Goal: Task Accomplishment & Management: Manage account settings

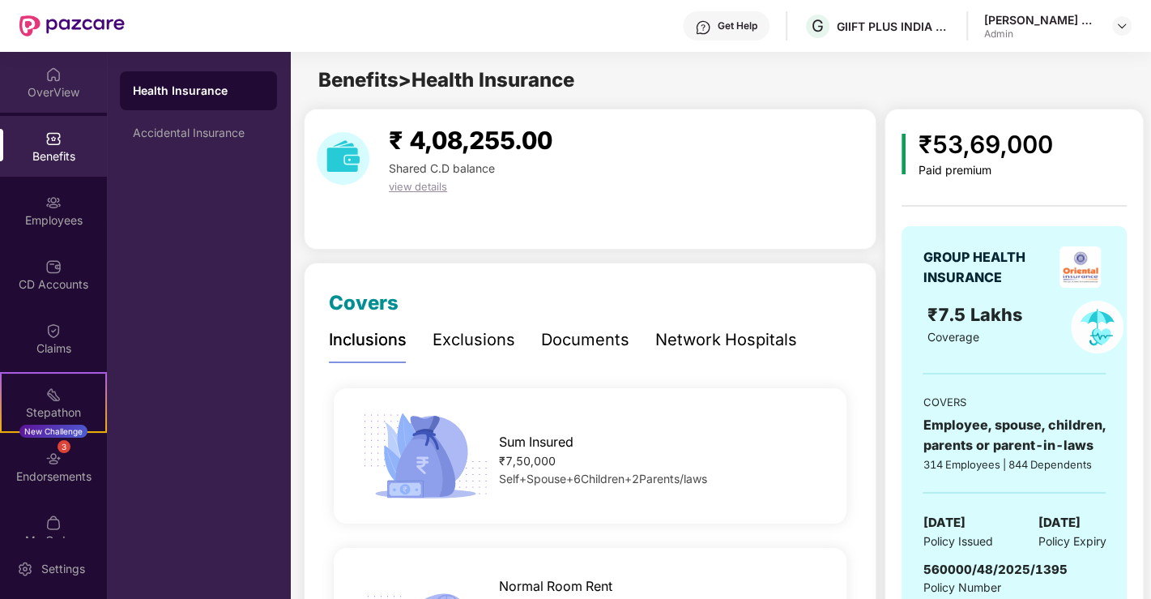
click at [51, 88] on div "OverView" at bounding box center [53, 92] width 107 height 16
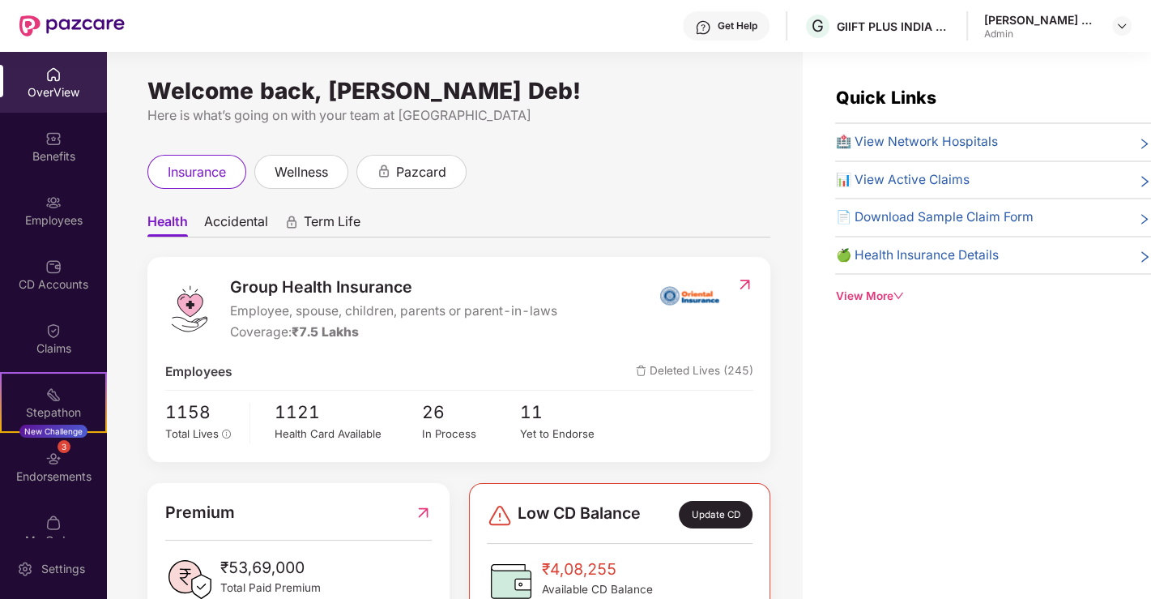
click at [975, 255] on span "🍏 Health Insurance Details" at bounding box center [916, 255] width 163 height 20
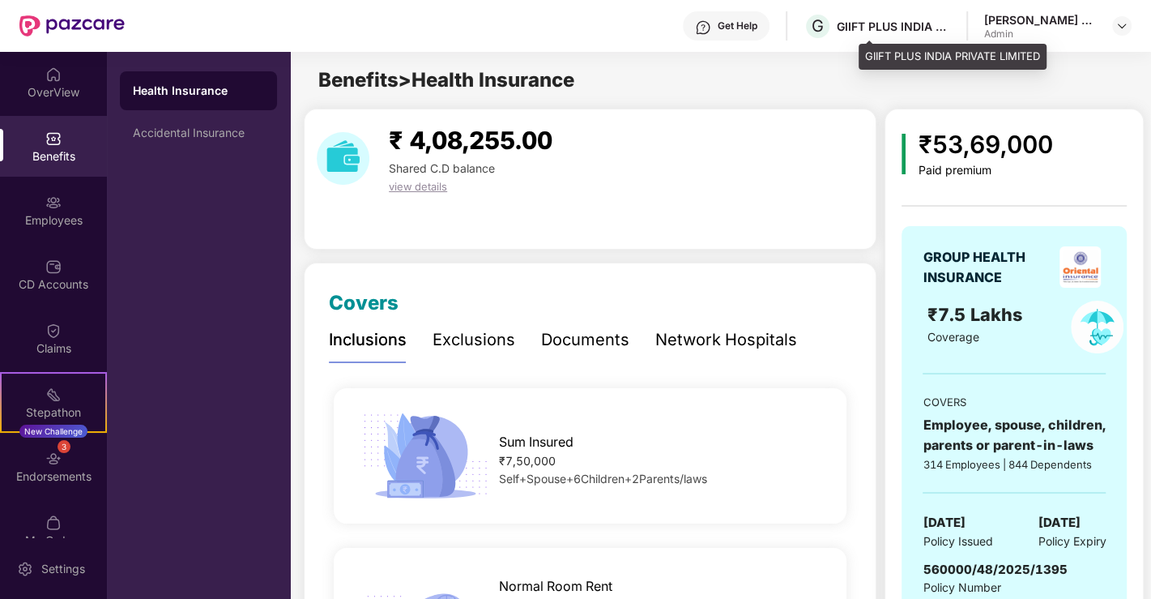
click at [931, 21] on div "GIIFT PLUS INDIA PRIVATE LIMITED" at bounding box center [893, 26] width 113 height 15
click at [1102, 29] on div "[PERSON_NAME] Deb Admin" at bounding box center [1057, 26] width 147 height 28
click at [1119, 24] on img at bounding box center [1122, 25] width 13 height 13
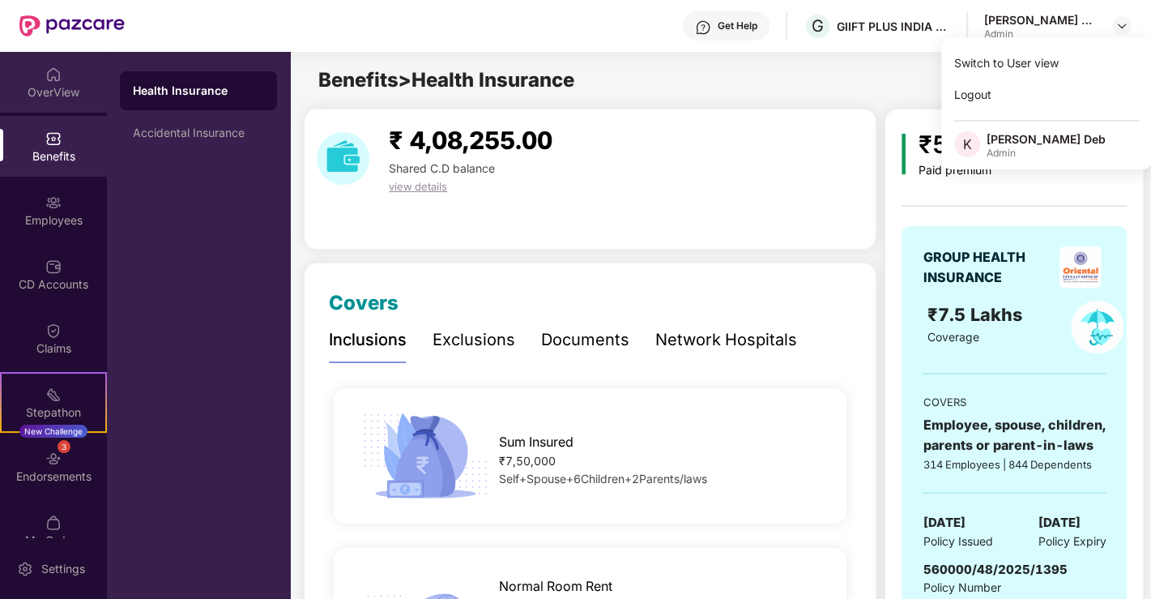
click at [60, 93] on div "OverView" at bounding box center [53, 92] width 107 height 16
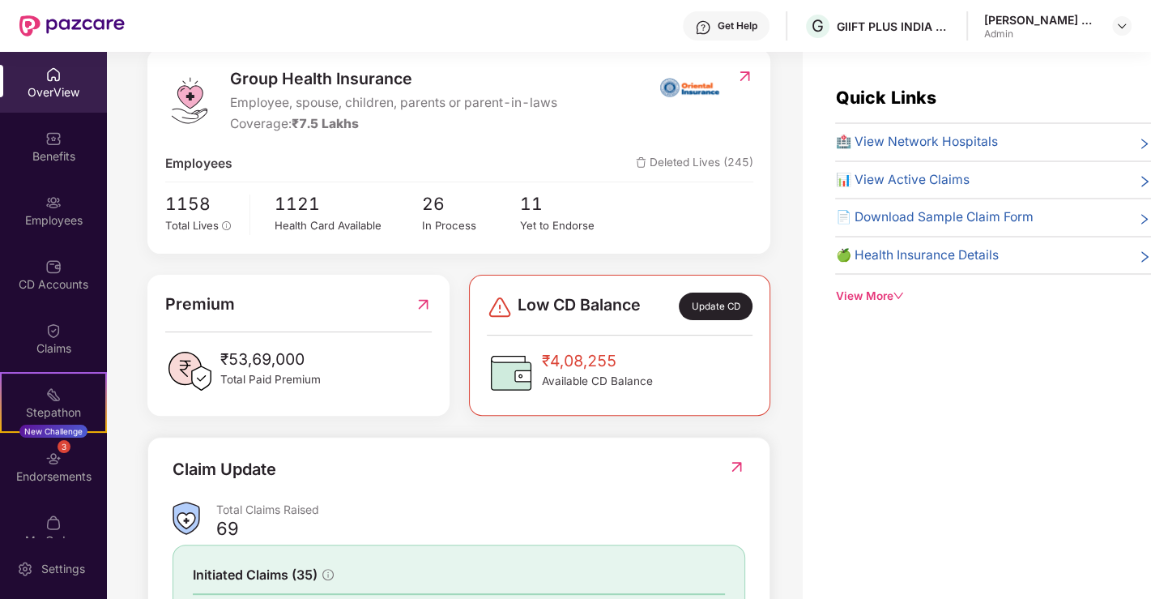
scroll to position [180, 0]
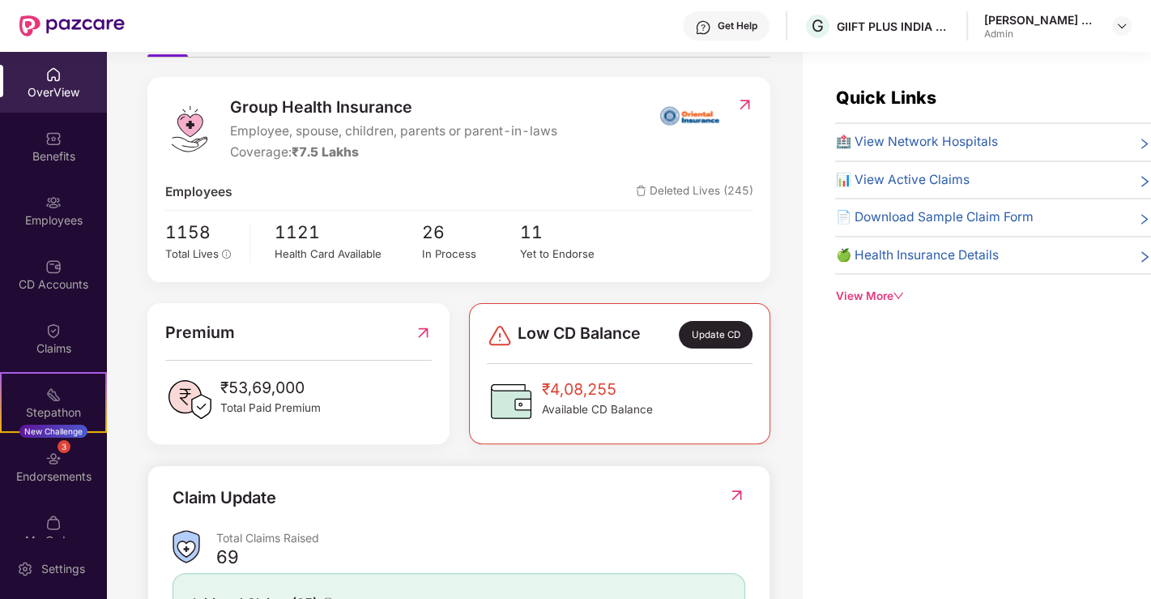
click at [886, 296] on div "View More" at bounding box center [993, 296] width 316 height 17
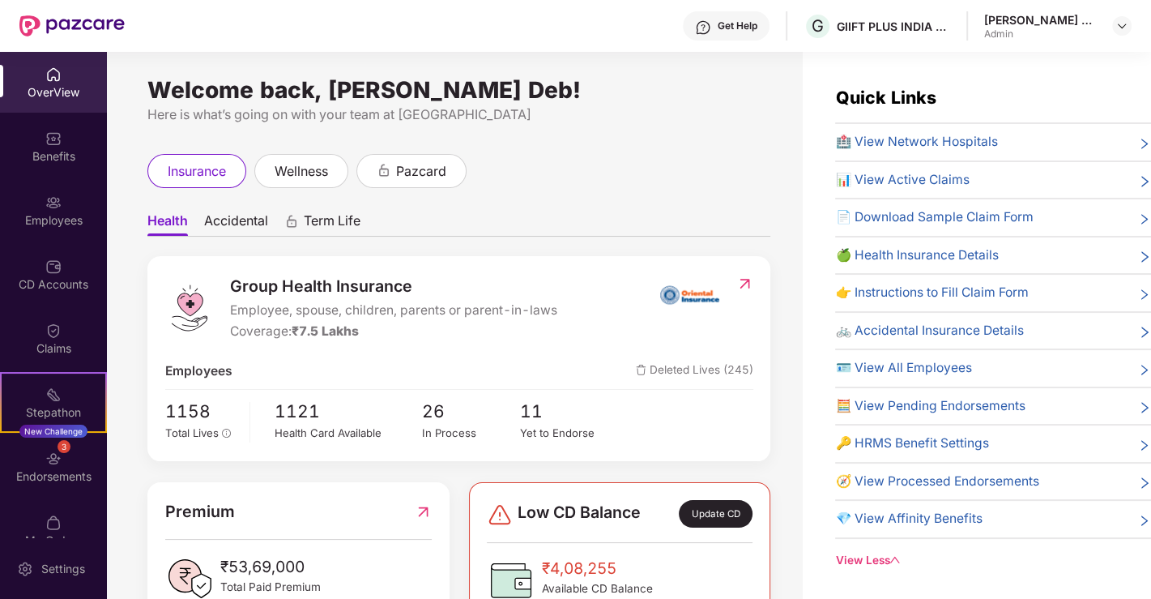
scroll to position [0, 0]
click at [974, 253] on span "🍏 Health Insurance Details" at bounding box center [916, 255] width 163 height 20
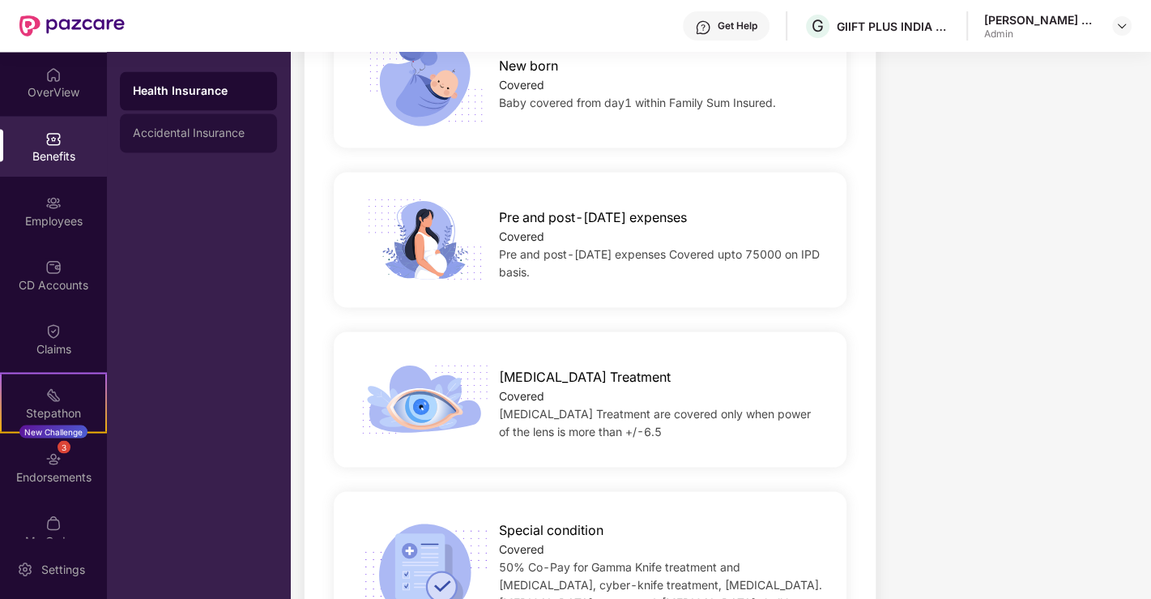
scroll to position [2070, 0]
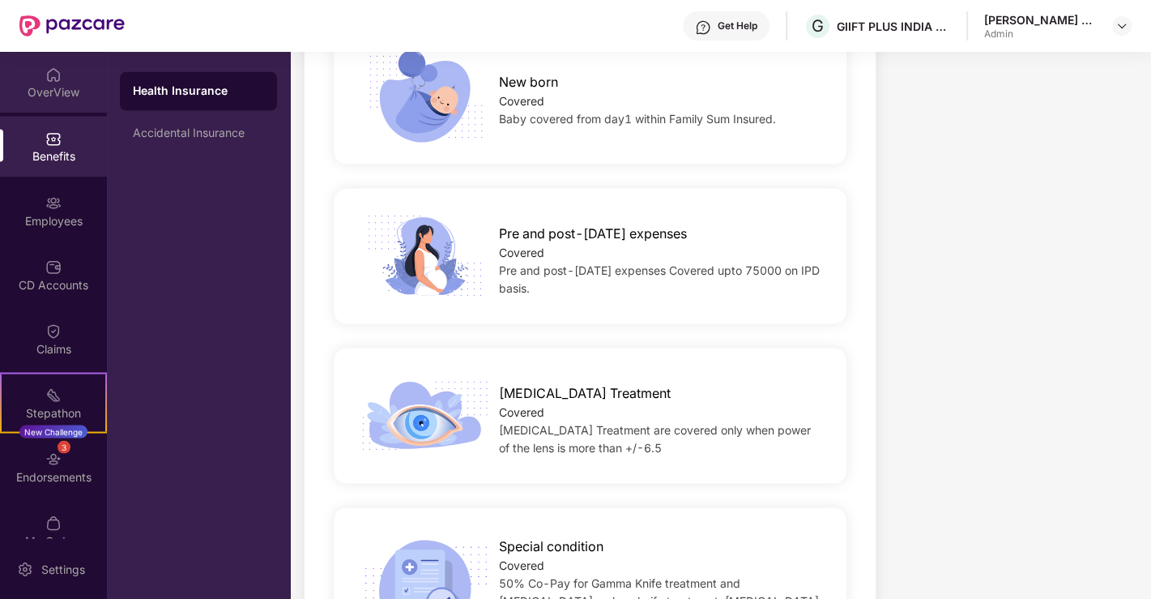
click at [60, 86] on div "OverView" at bounding box center [53, 92] width 107 height 16
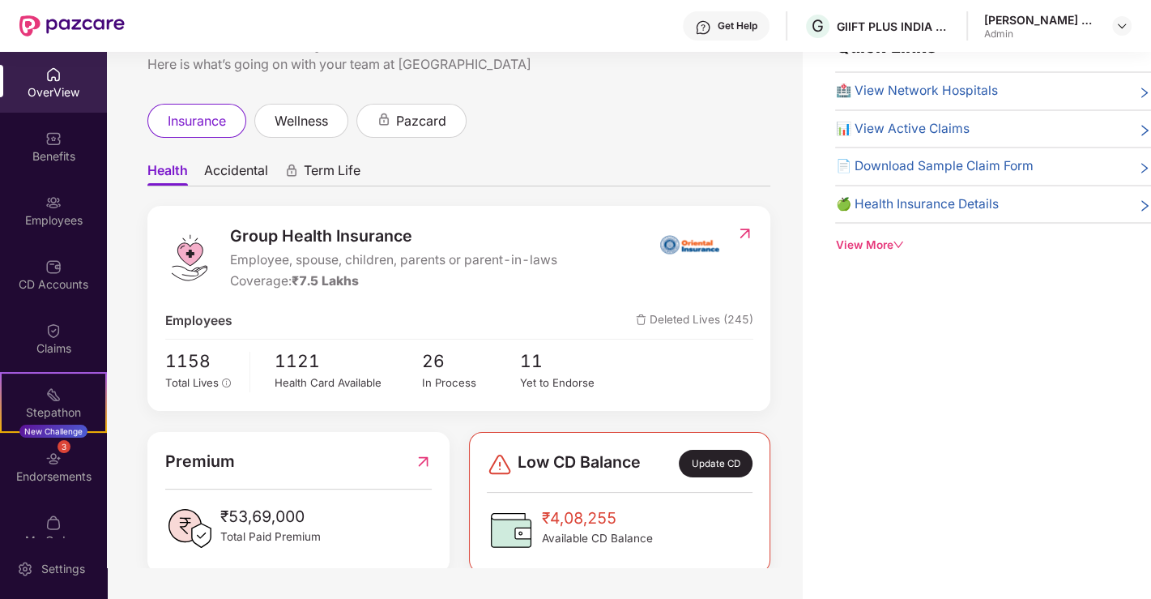
click at [894, 244] on icon "down" at bounding box center [898, 244] width 11 height 11
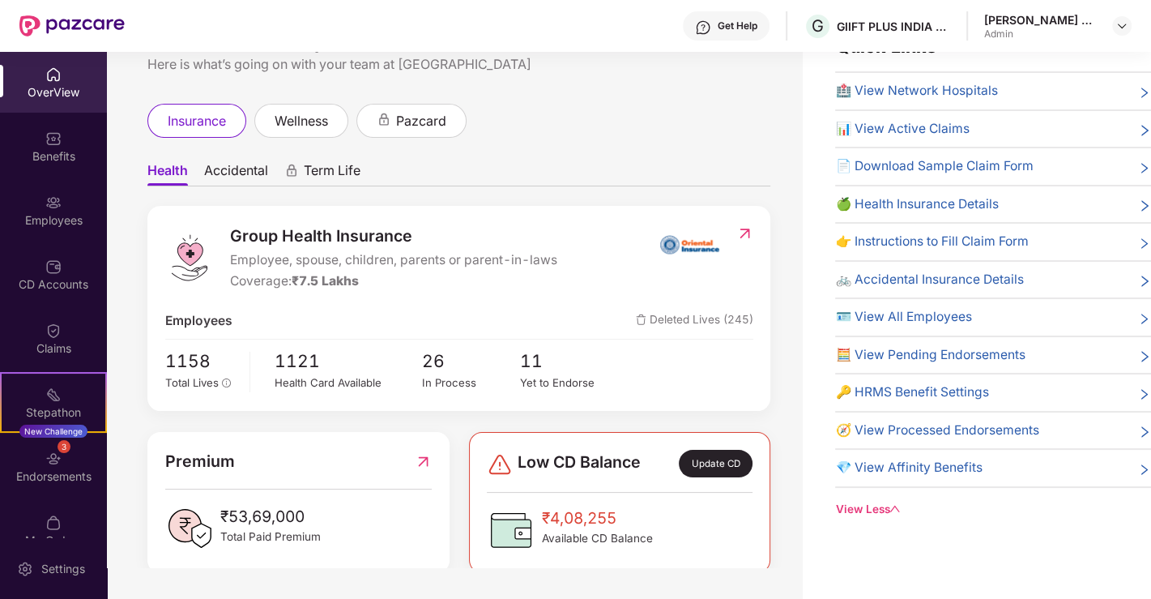
click at [937, 198] on span "🍏 Health Insurance Details" at bounding box center [916, 204] width 163 height 20
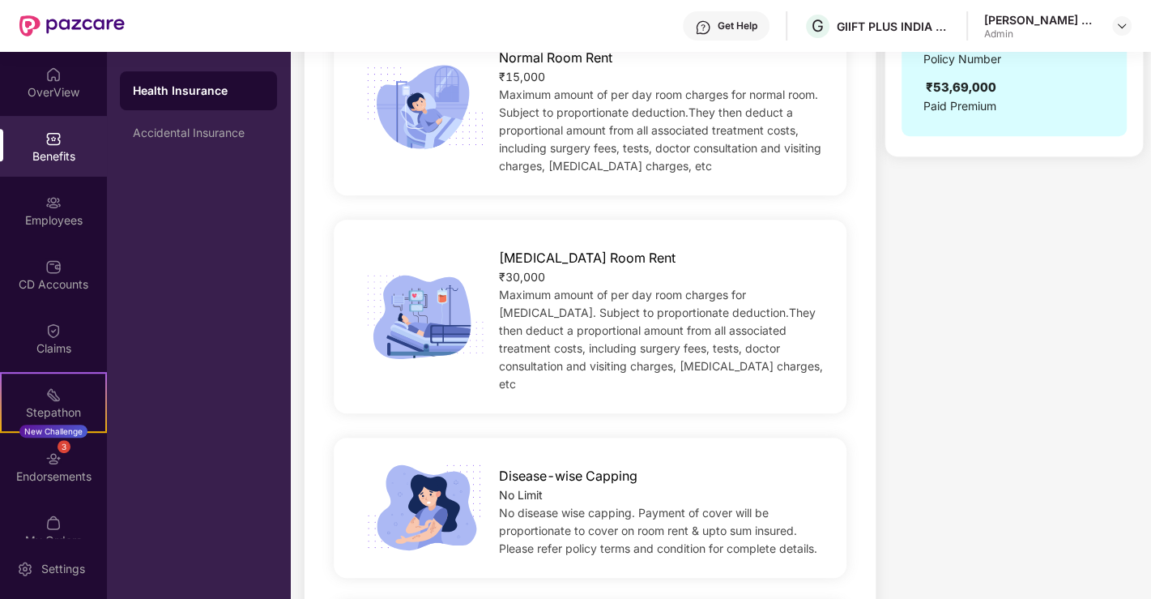
scroll to position [450, 0]
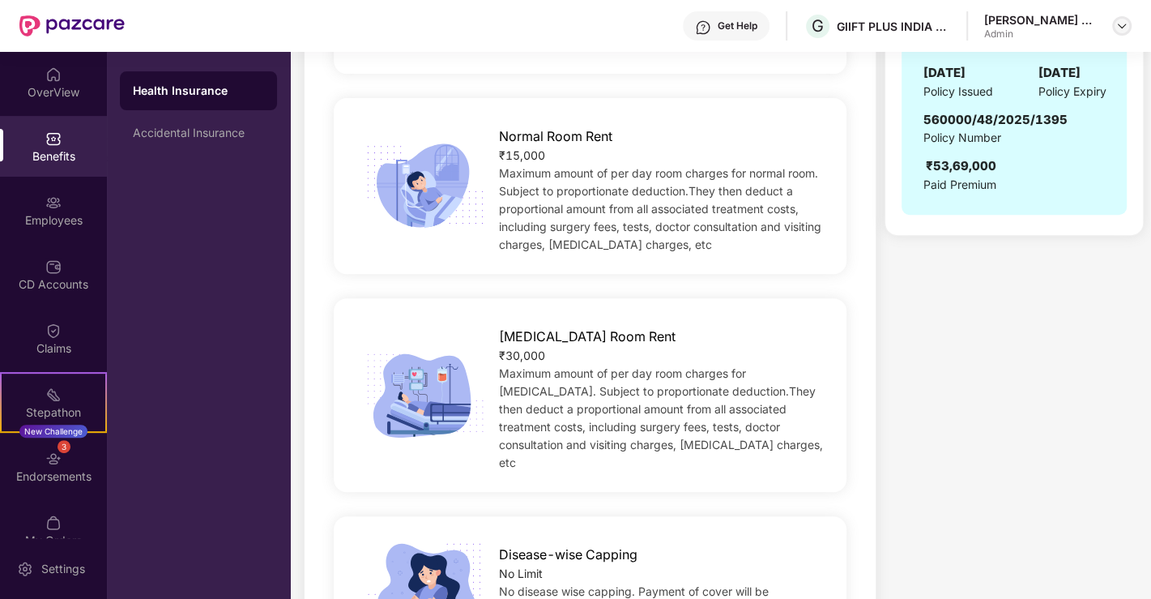
click at [1118, 19] on img at bounding box center [1122, 25] width 13 height 13
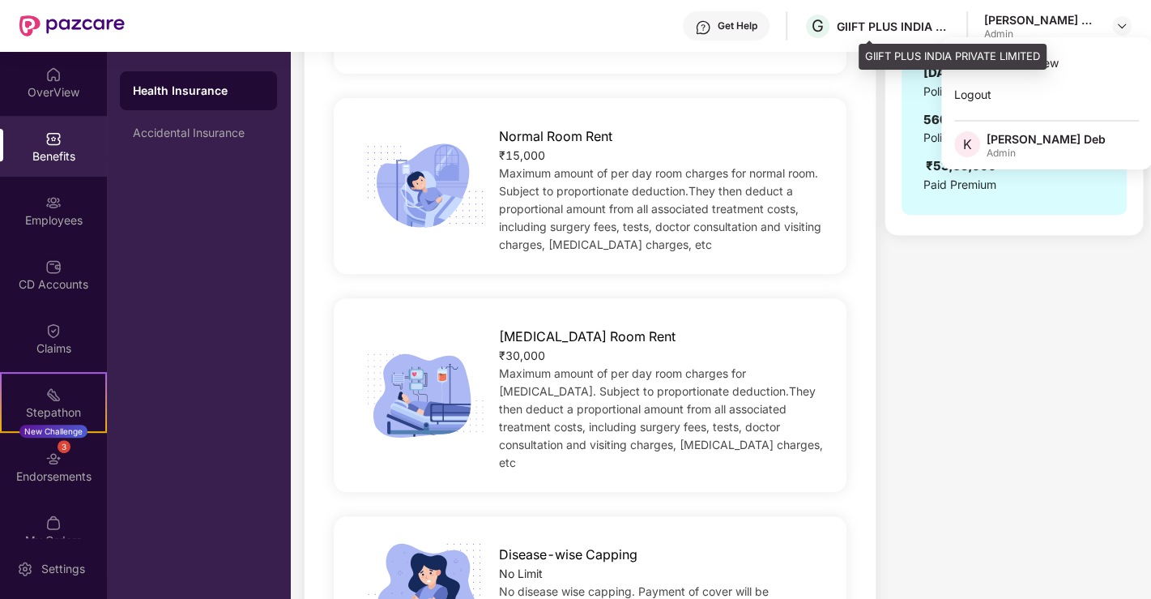
click at [898, 19] on div "GIIFT PLUS INDIA PRIVATE LIMITED" at bounding box center [893, 26] width 113 height 15
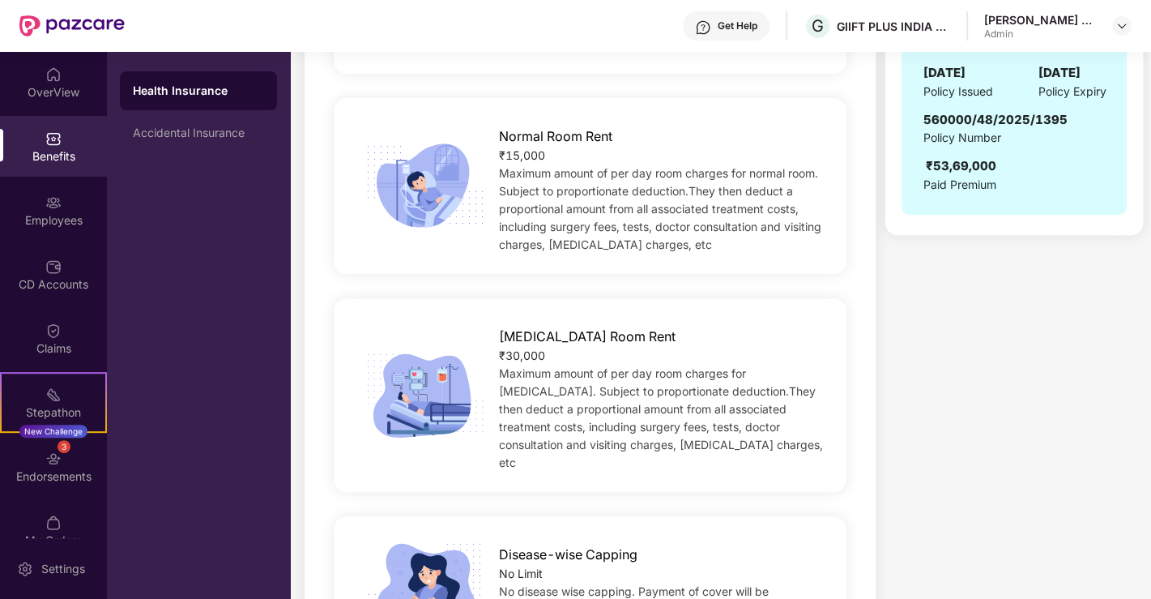
click at [757, 22] on div "Get Help" at bounding box center [738, 25] width 40 height 13
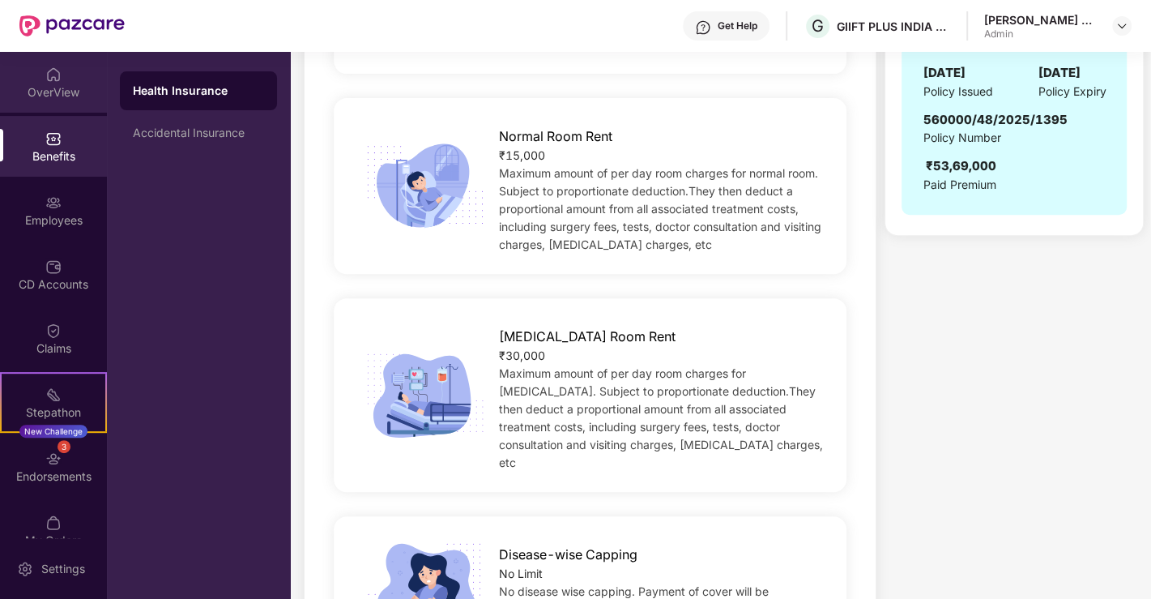
click at [64, 87] on div "OverView" at bounding box center [53, 92] width 107 height 16
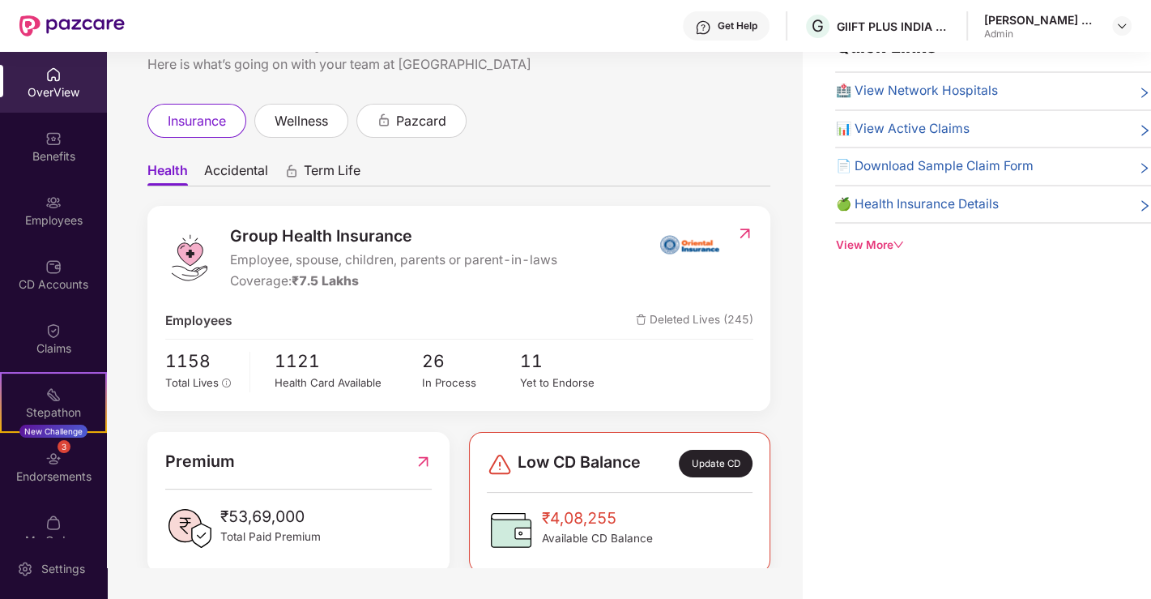
scroll to position [0, 0]
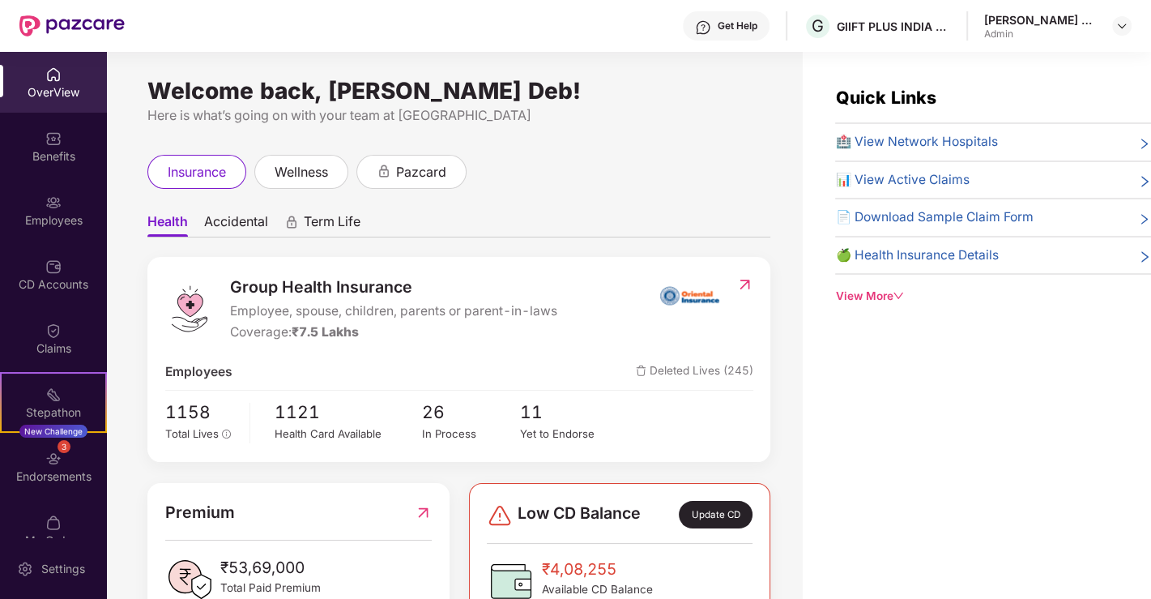
click at [898, 288] on div "View More" at bounding box center [993, 296] width 316 height 17
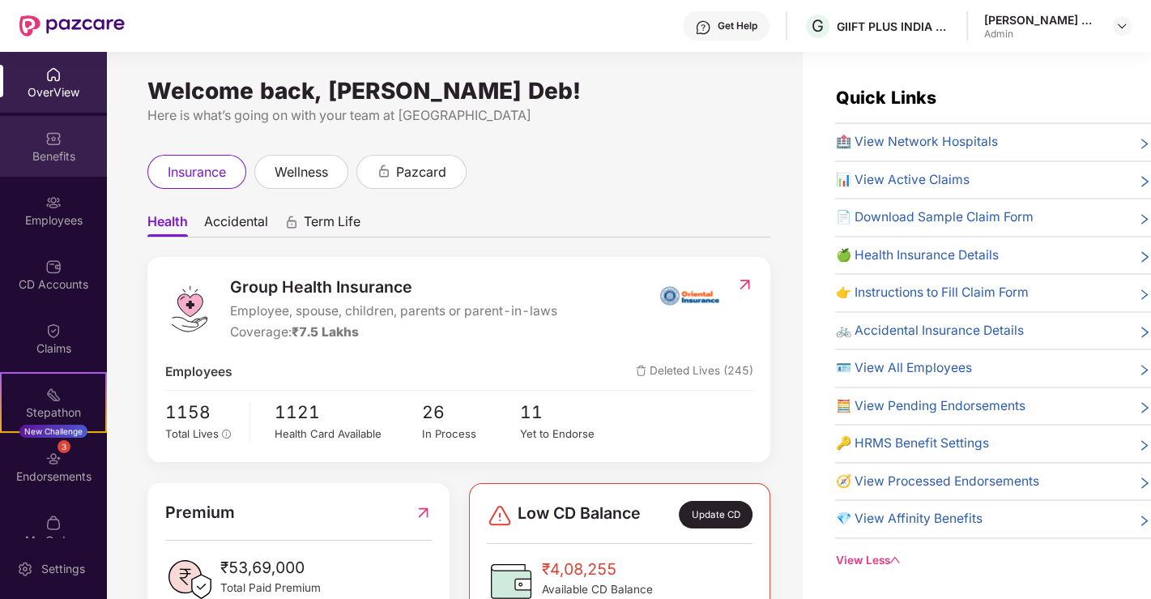
click at [71, 139] on div "Benefits" at bounding box center [53, 146] width 107 height 61
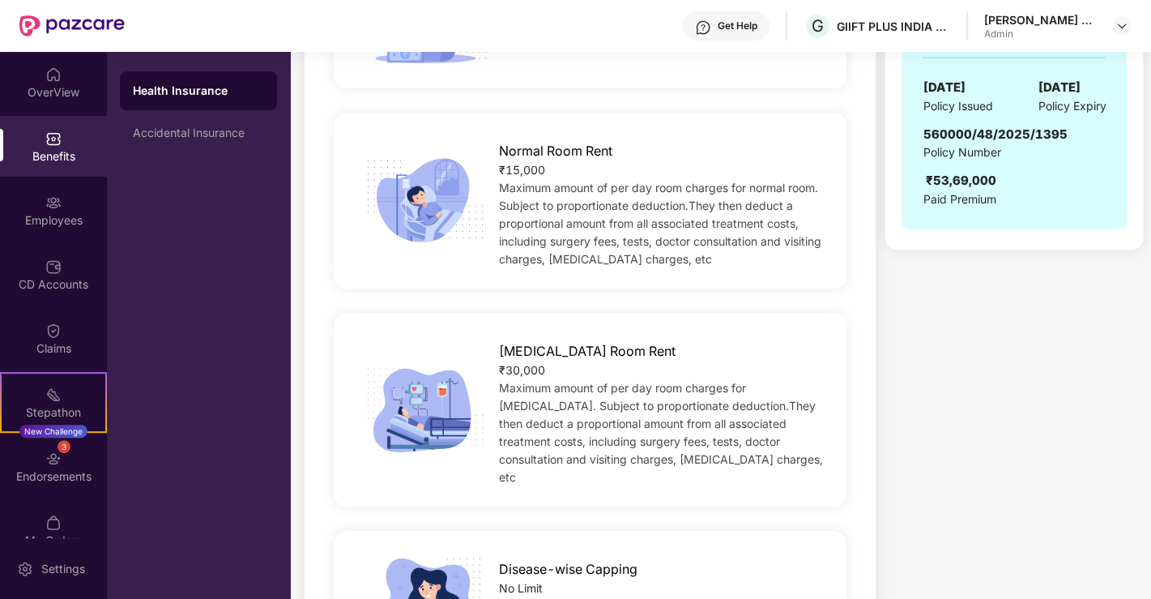
scroll to position [165, 0]
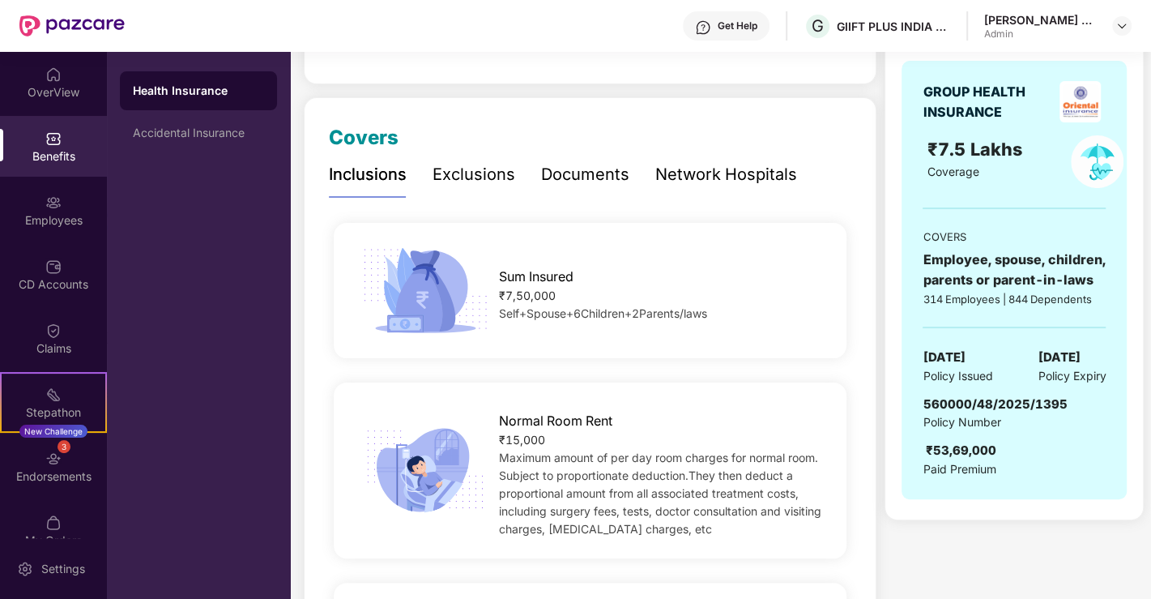
click at [597, 175] on div "Documents" at bounding box center [585, 174] width 88 height 25
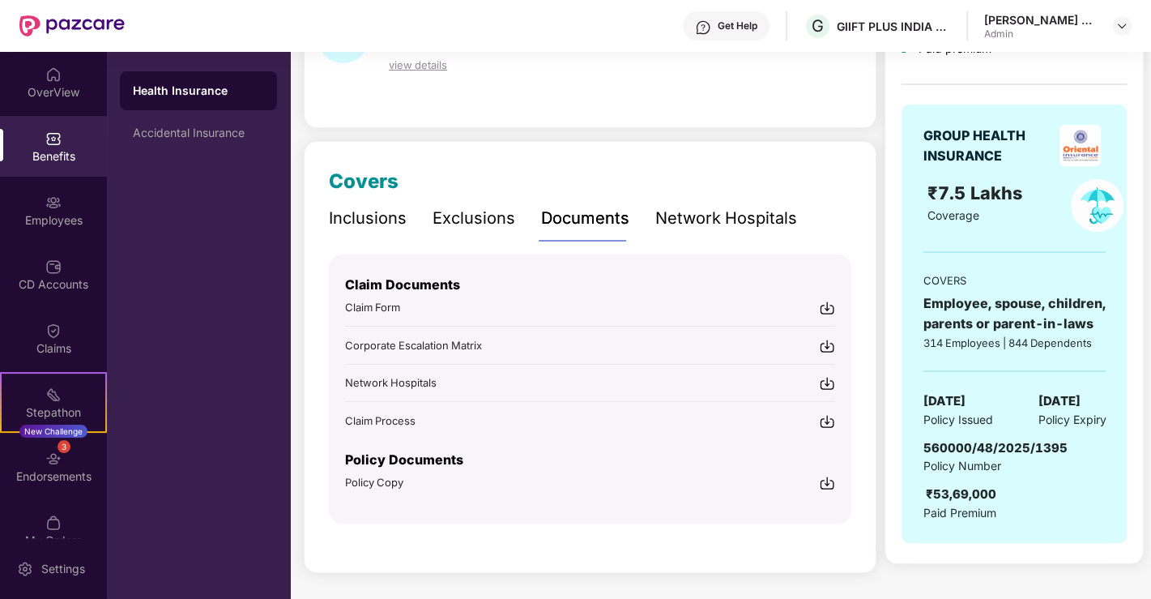
scroll to position [119, 0]
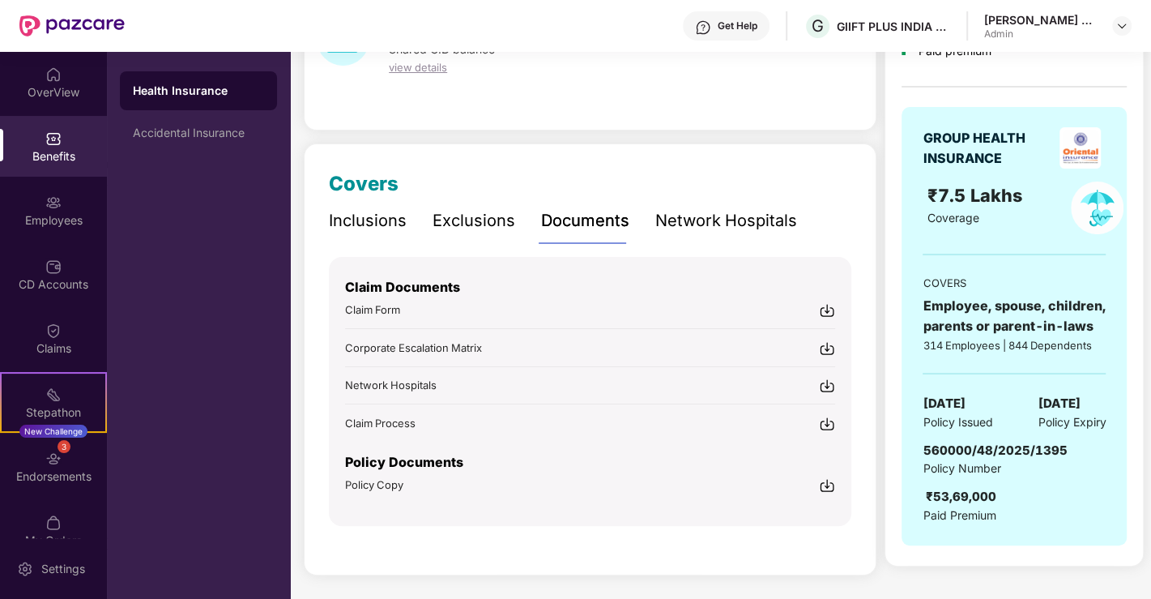
click at [828, 485] on img at bounding box center [827, 485] width 16 height 16
click at [50, 203] on img at bounding box center [53, 202] width 16 height 16
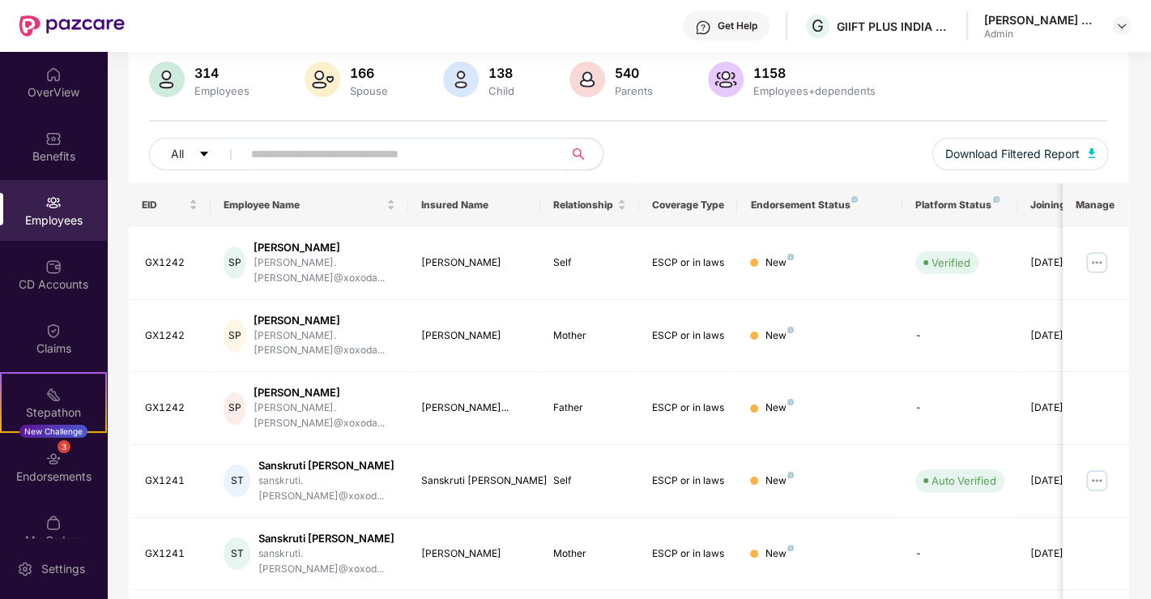
click at [342, 156] on input "text" at bounding box center [396, 154] width 291 height 24
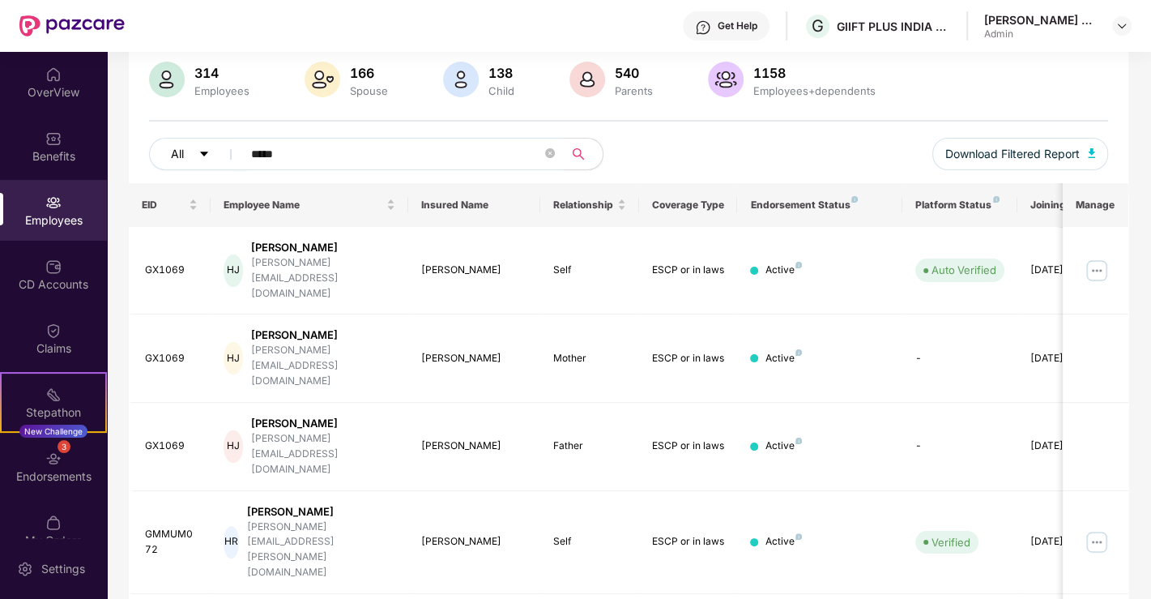
drag, startPoint x: 294, startPoint y: 147, endPoint x: 203, endPoint y: 140, distance: 91.8
click at [203, 140] on div "All *****" at bounding box center [389, 154] width 480 height 32
paste input "***"
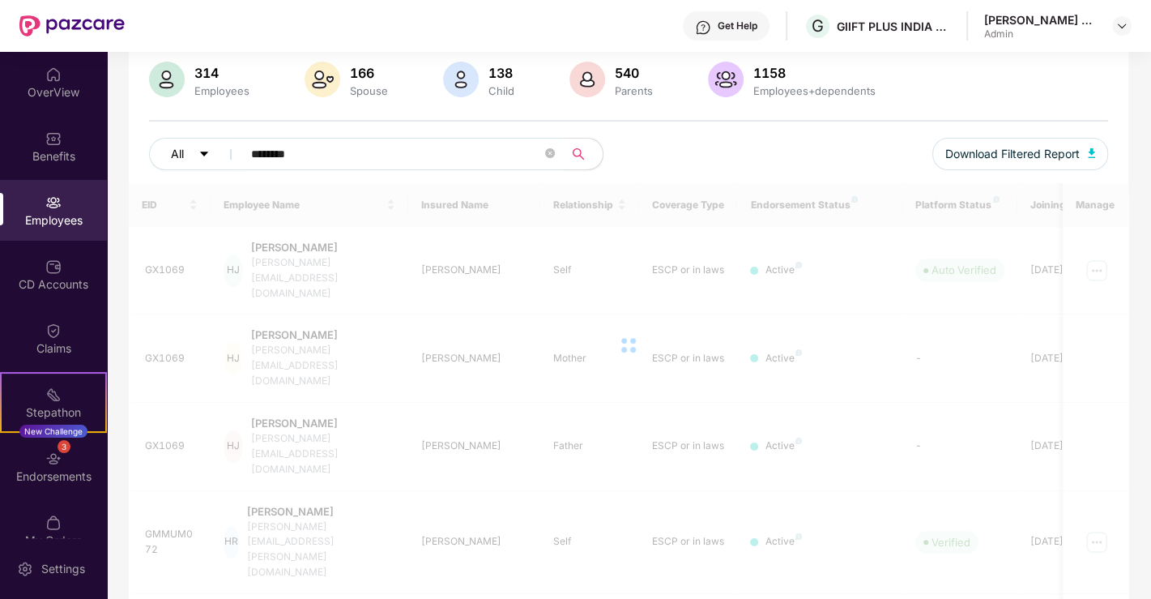
scroll to position [51, 0]
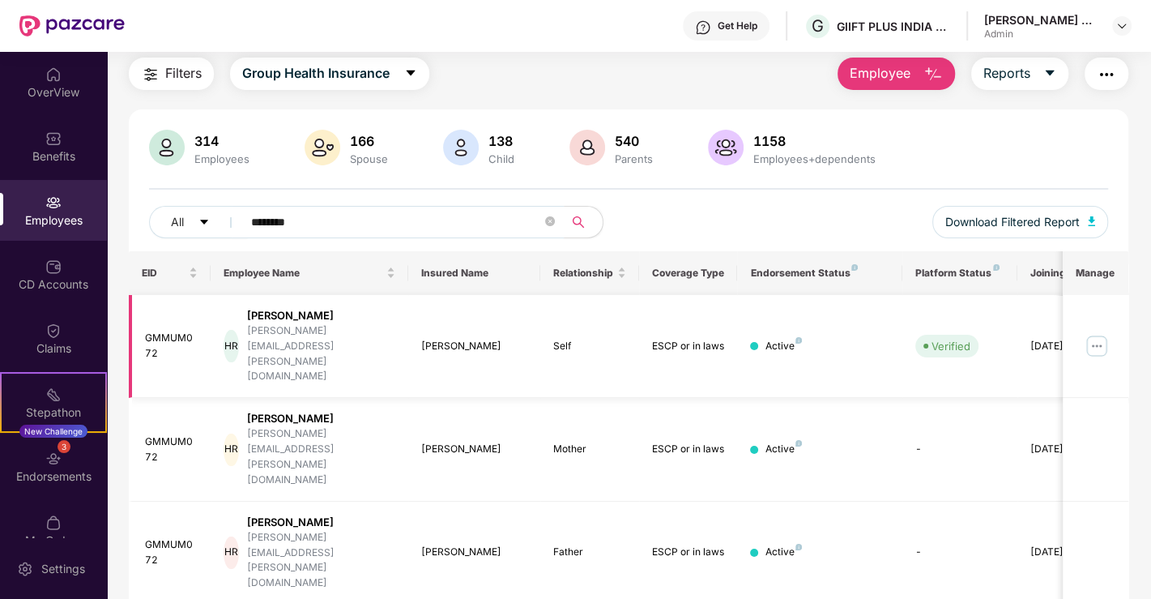
type input "********"
click at [1102, 333] on img at bounding box center [1097, 346] width 26 height 26
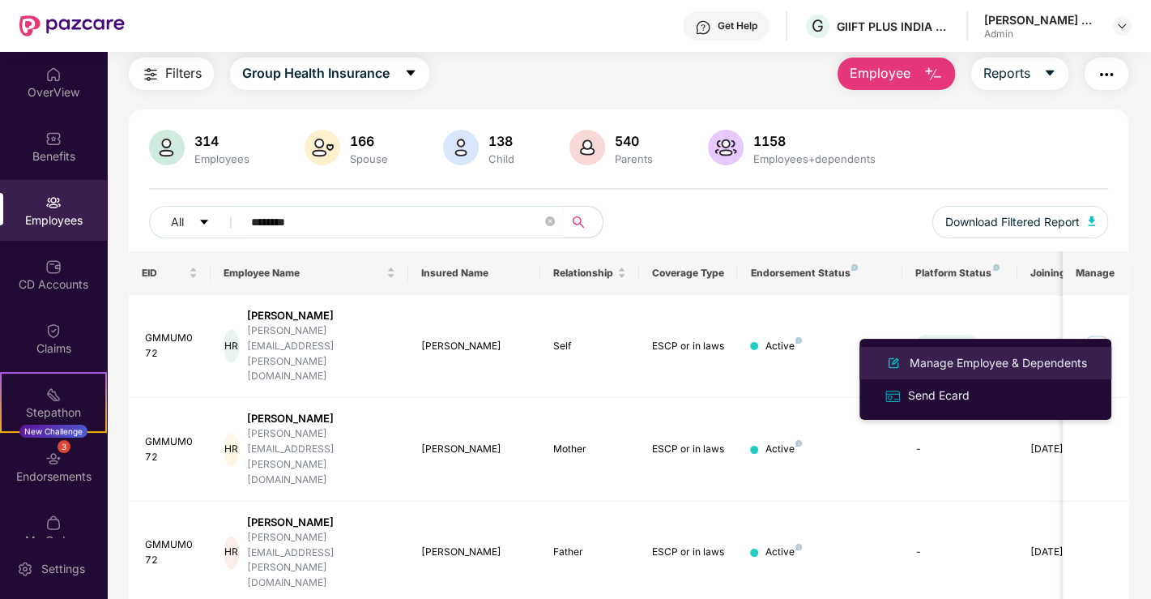
click at [915, 365] on div "Manage Employee & Dependents" at bounding box center [999, 363] width 184 height 18
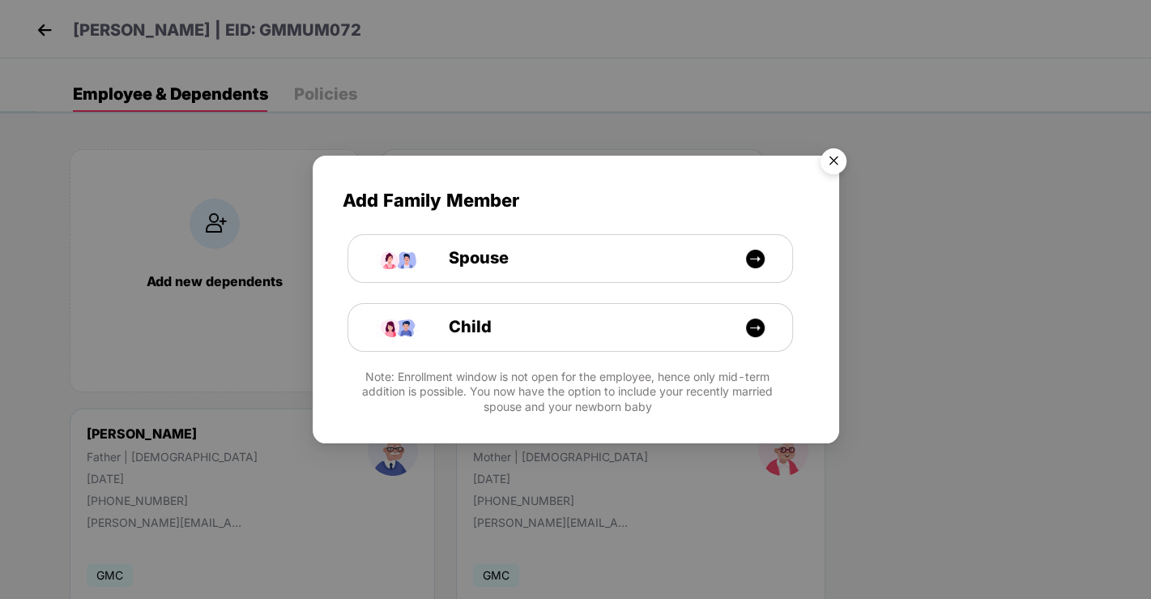
click at [844, 157] on img "Close" at bounding box center [833, 163] width 45 height 45
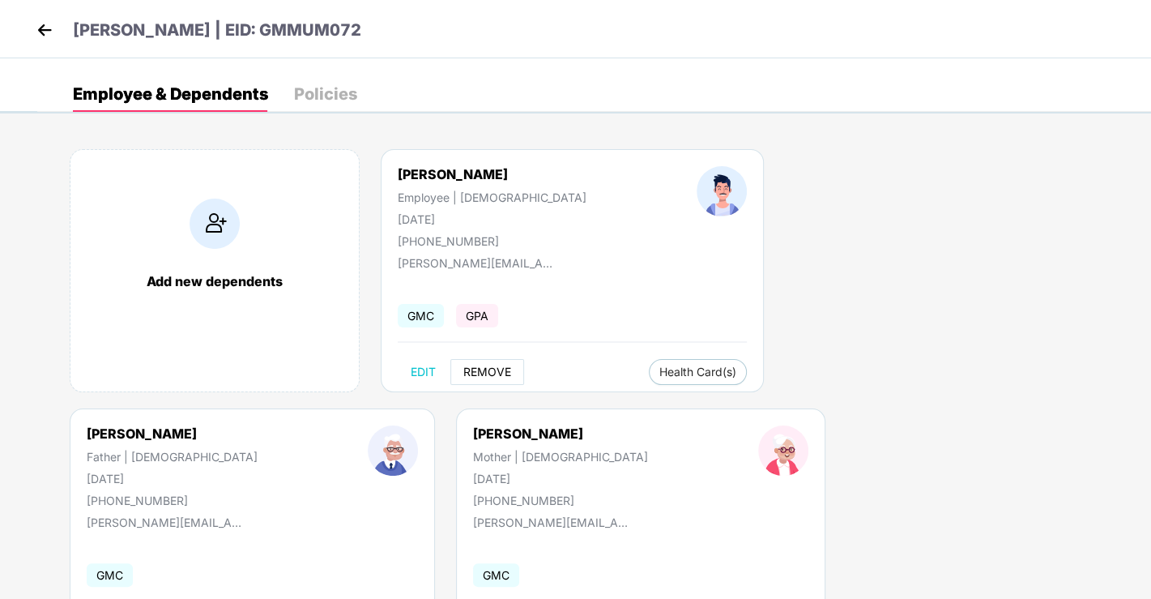
click at [485, 370] on span "REMOVE" at bounding box center [487, 371] width 48 height 13
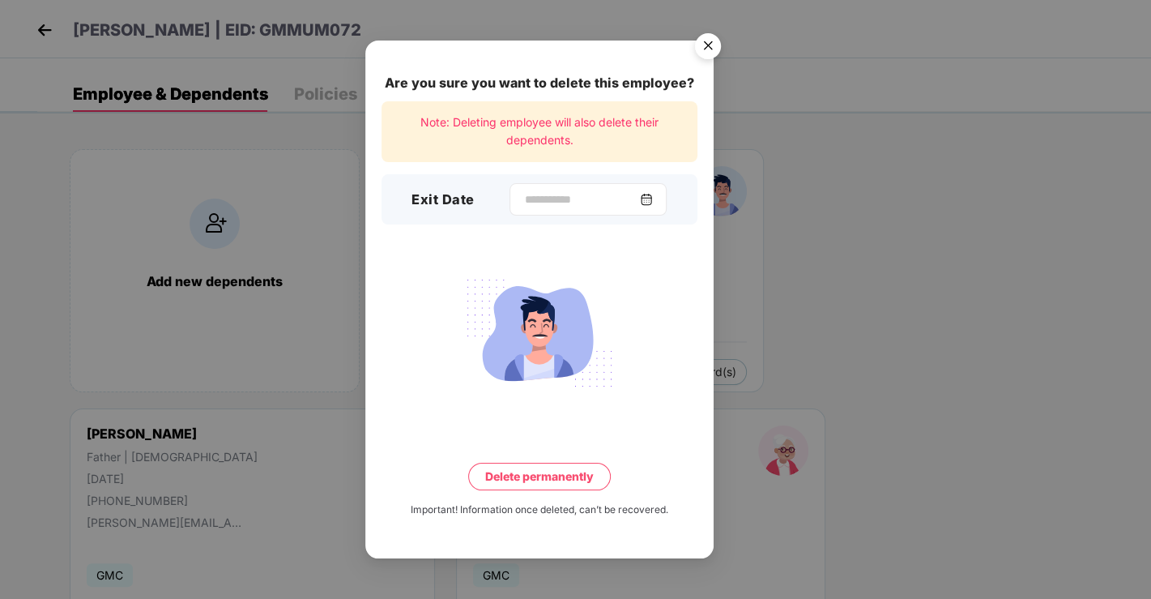
click at [542, 190] on div at bounding box center [588, 199] width 157 height 32
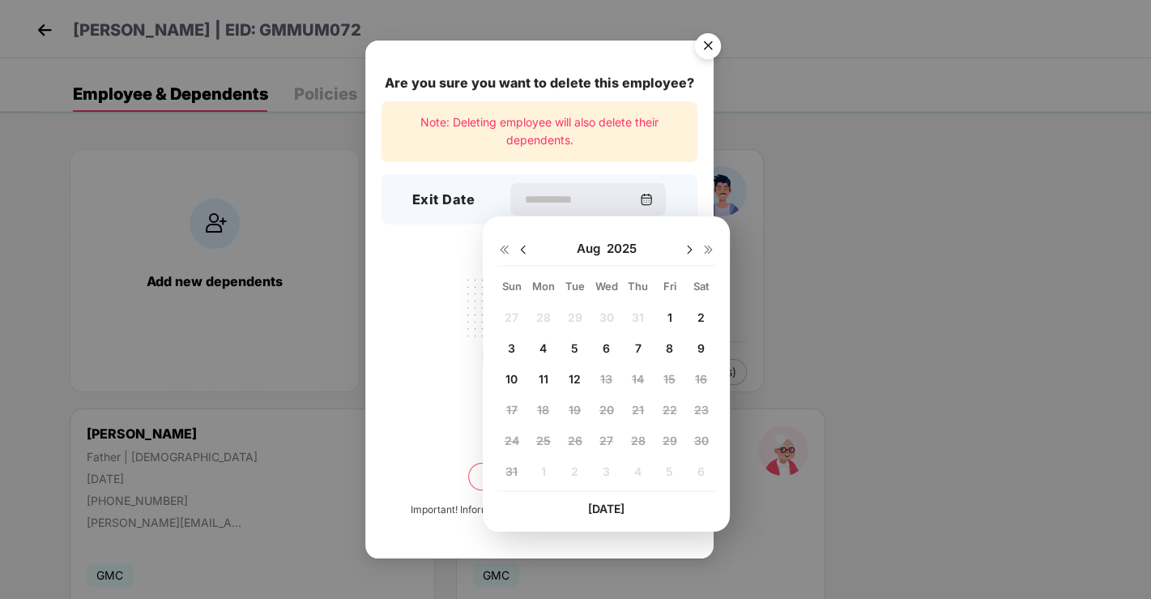
click at [574, 372] on span "12" at bounding box center [575, 379] width 12 height 14
type input "**********"
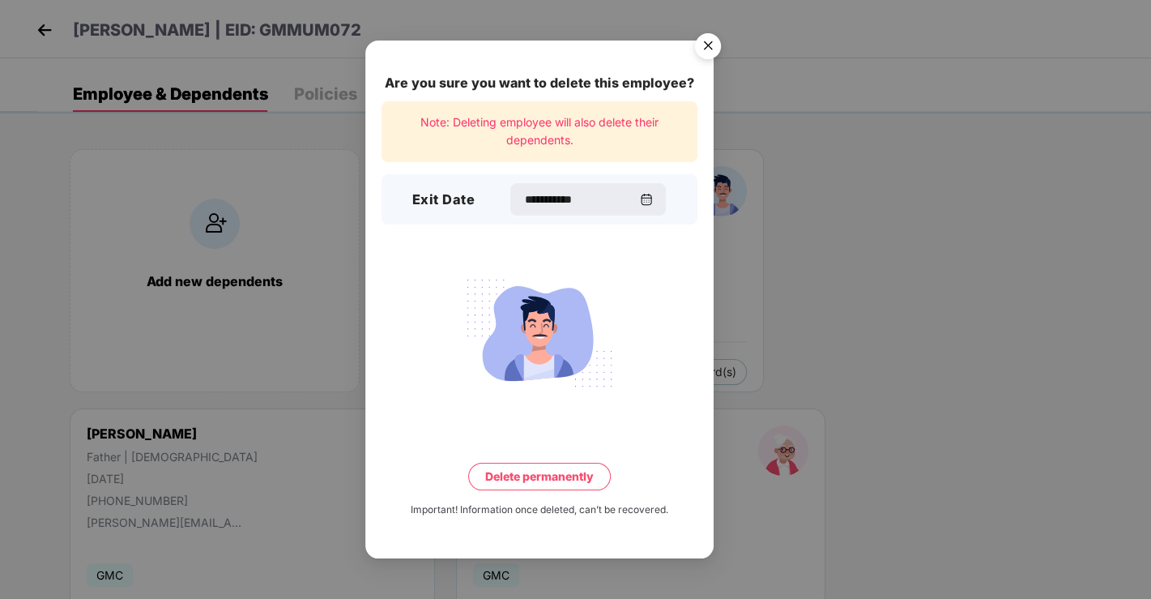
click at [563, 477] on button "Delete permanently" at bounding box center [539, 477] width 143 height 28
